Goal: Task Accomplishment & Management: Use online tool/utility

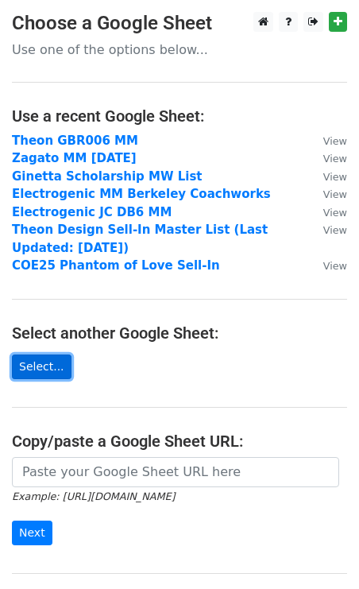
click at [37, 357] on link "Select..." at bounding box center [42, 367] width 60 height 25
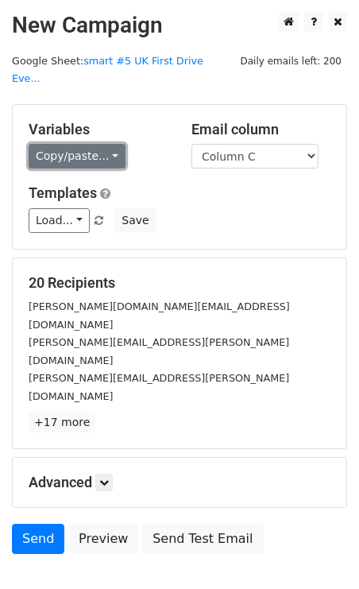
click at [59, 144] on link "Copy/paste..." at bounding box center [77, 156] width 97 height 25
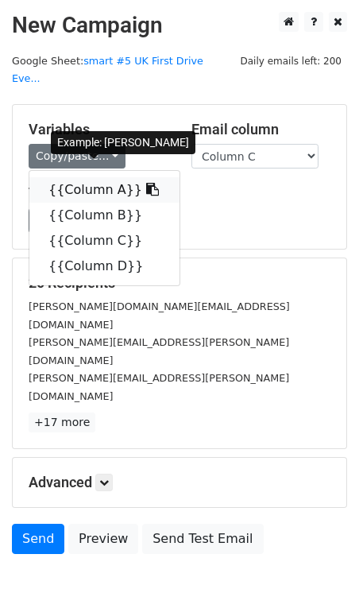
click at [70, 177] on link "{{Column A}}" at bounding box center [104, 189] width 150 height 25
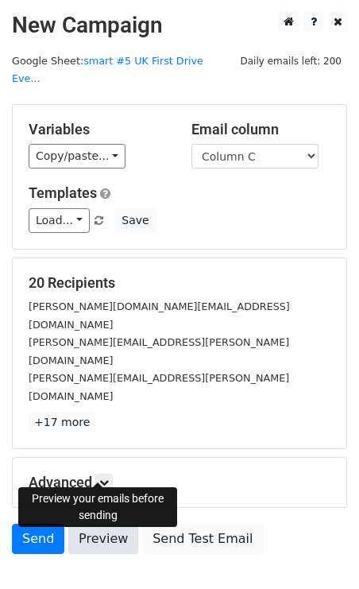
click at [103, 524] on link "Preview" at bounding box center [103, 539] width 70 height 30
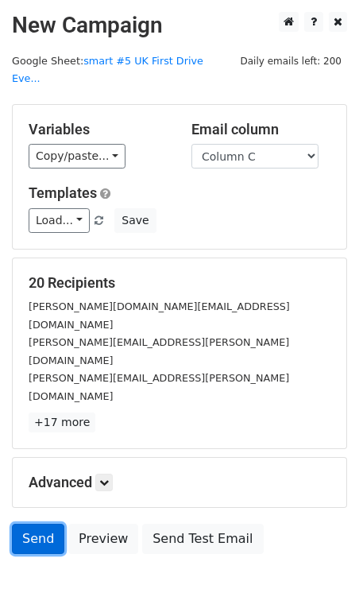
click at [31, 524] on link "Send" at bounding box center [38, 539] width 52 height 30
